Goal: Task Accomplishment & Management: Manage account settings

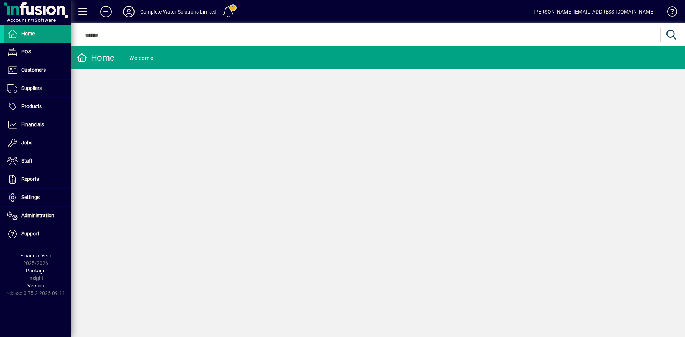
click at [126, 12] on icon at bounding box center [129, 11] width 14 height 11
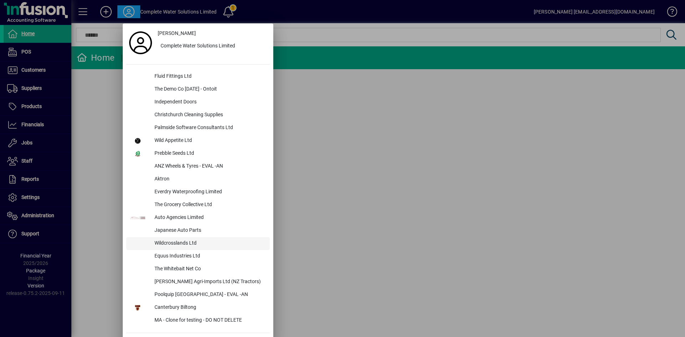
scroll to position [18, 0]
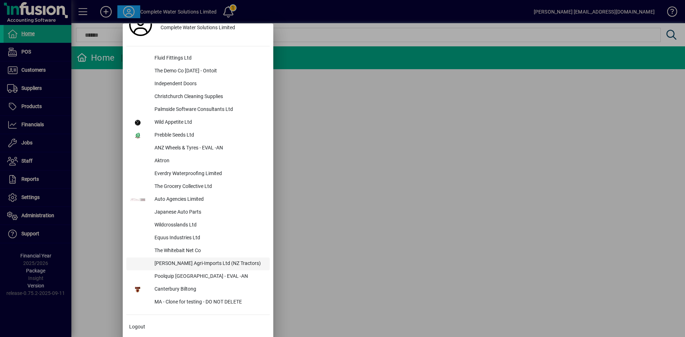
click at [175, 262] on div "[PERSON_NAME] Agri-Imports Ltd (NZ Tractors)" at bounding box center [209, 263] width 121 height 13
